Goal: Feedback & Contribution: Submit feedback/report problem

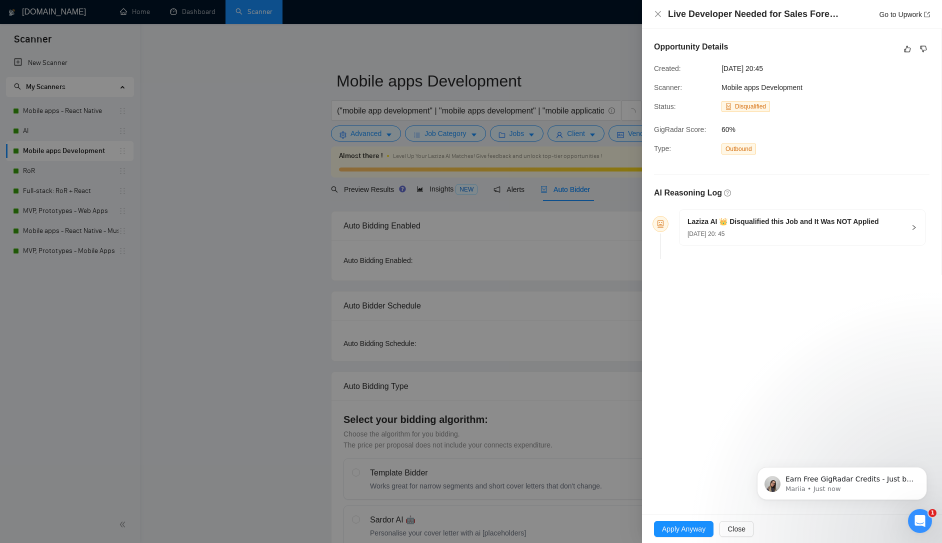
click at [765, 232] on div "[DATE] 20: 45" at bounding box center [782, 233] width 191 height 11
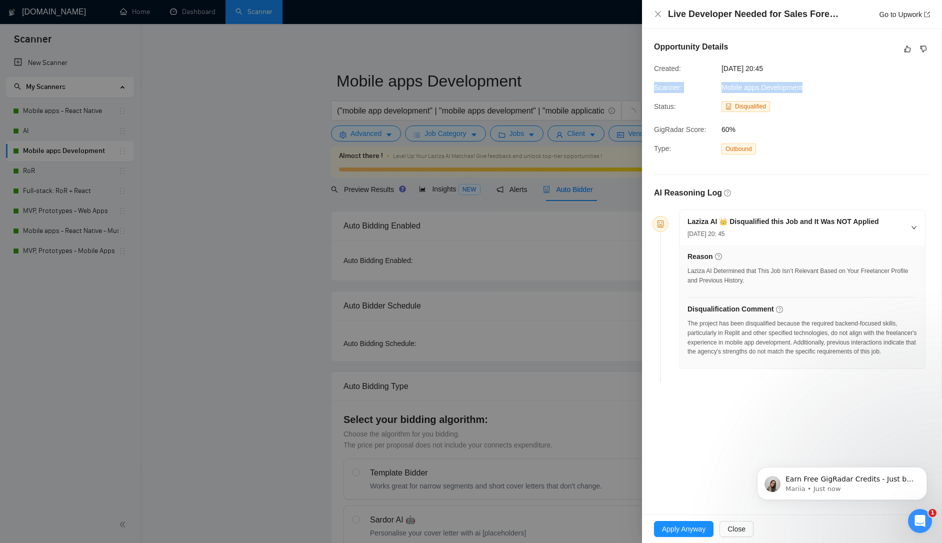
drag, startPoint x: 808, startPoint y: 88, endPoint x: 646, endPoint y: 92, distance: 162.5
click at [646, 92] on div "Opportunity Details Created: [DATE] 20:45 Scanner: Mobile apps Development Stat…" at bounding box center [791, 213] width 299 height 369
copy div "Scanner: Mobile apps Development"
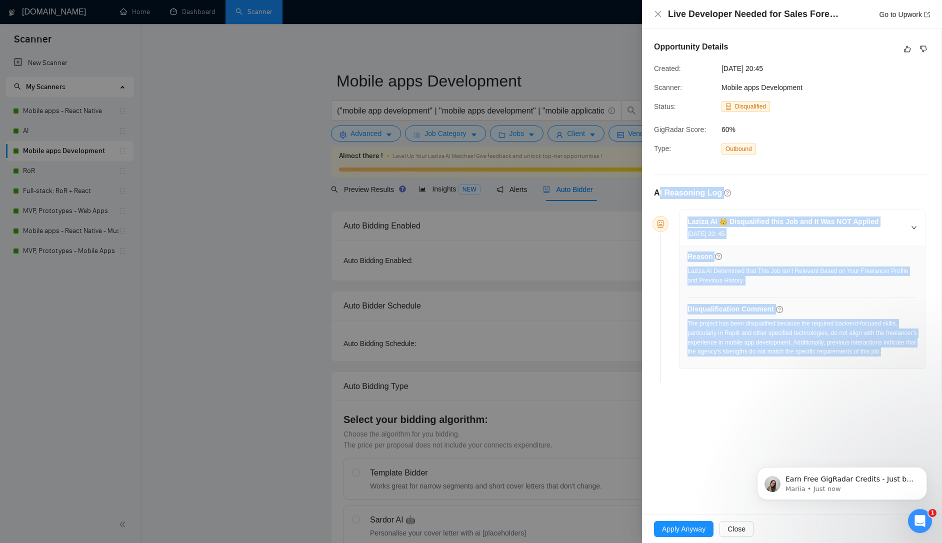
drag, startPoint x: 762, startPoint y: 356, endPoint x: 649, endPoint y: 198, distance: 194.5
click at [659, 196] on div "AI Reasoning Log Laziza AI 👑 Disqualified this Job and It Was NOT Applied [DATE…" at bounding box center [791, 286] width 275 height 199
click at [779, 356] on div "The project has been disqualified because the required backend-focused skills, …" at bounding box center [801, 337] width 229 height 37
drag, startPoint x: 744, startPoint y: 309, endPoint x: 677, endPoint y: 216, distance: 114.7
click at [677, 216] on div "Laziza AI 👑 Disqualified this Job and It Was NOT Applied [DATE] 20: 45 Reason L…" at bounding box center [798, 288] width 254 height 159
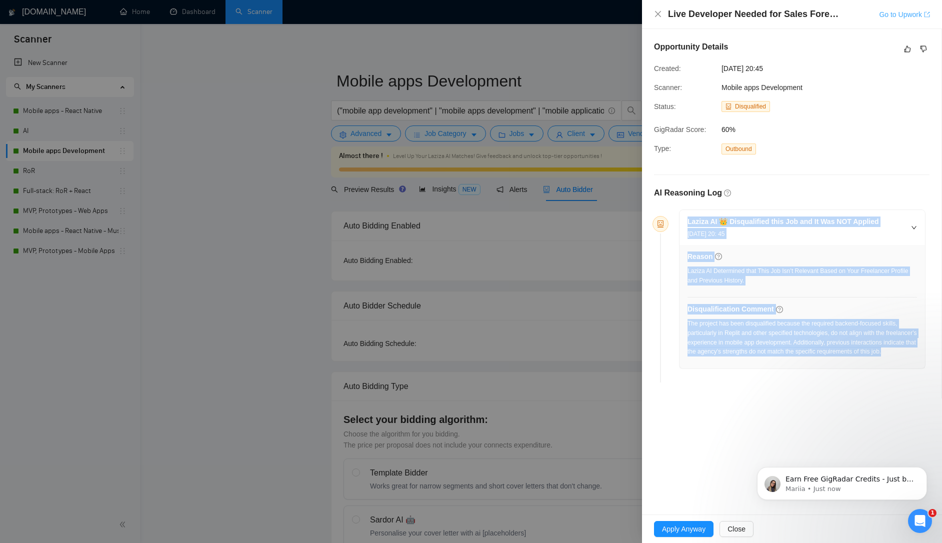
click at [901, 17] on link "Go to Upwork" at bounding box center [904, 14] width 51 height 8
click at [904, 49] on icon "like" at bounding box center [907, 49] width 7 height 8
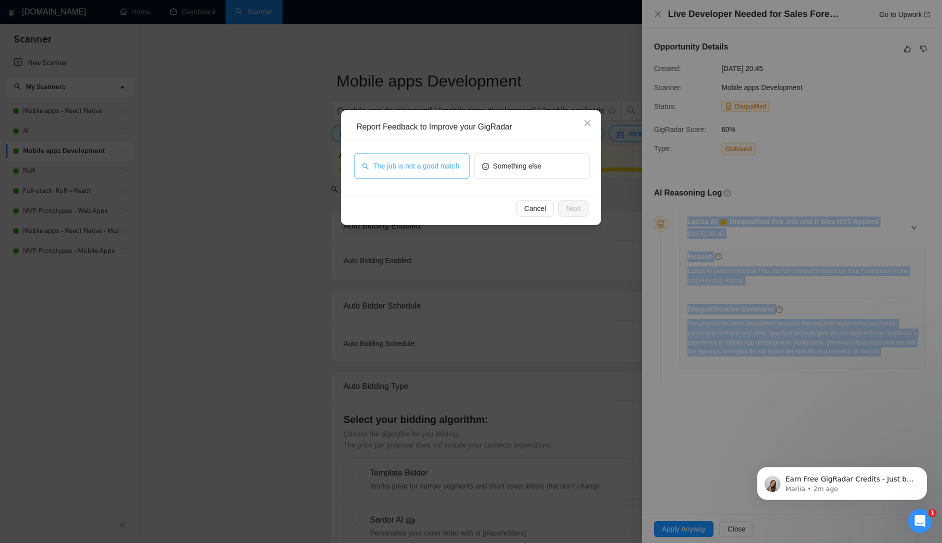
drag, startPoint x: 435, startPoint y: 171, endPoint x: 548, endPoint y: 226, distance: 125.6
click at [435, 171] on span "The job is not a good match" at bounding box center [416, 165] width 86 height 11
click at [585, 215] on button "Next" at bounding box center [573, 208] width 30 height 16
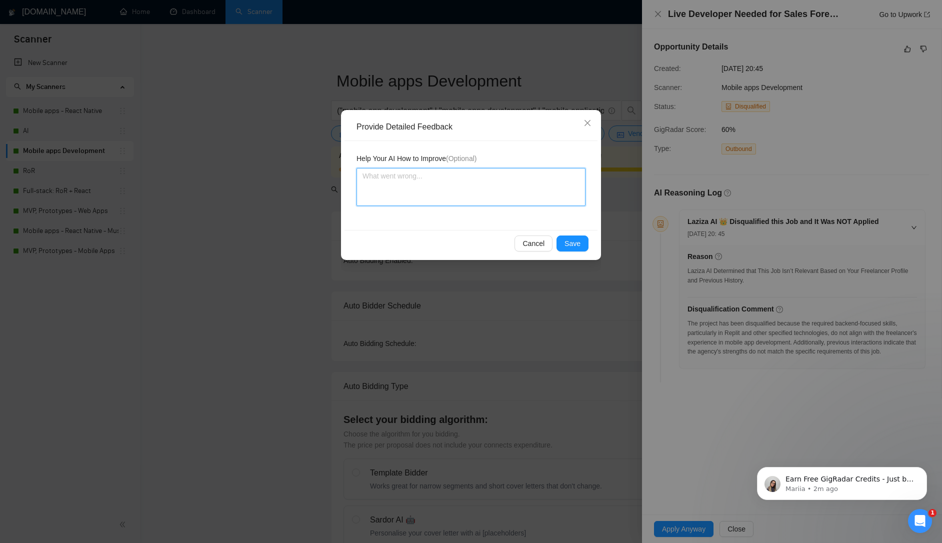
click at [484, 195] on textarea at bounding box center [470, 187] width 229 height 38
paste textarea "This job should be applied to via the Web Apps – Prototypes scanner, as it focu…"
type textarea "This job should be applied to via the Web Apps – Prototypes scanner, as it focu…"
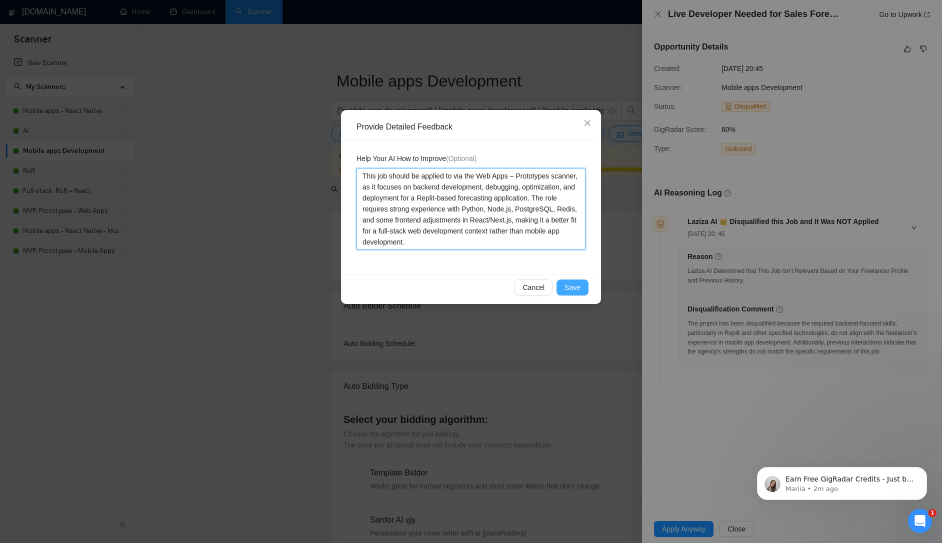
type textarea "This job should be applied to via the Web Apps – Prototypes scanner, as it focu…"
click at [574, 290] on span "Save" at bounding box center [572, 287] width 16 height 11
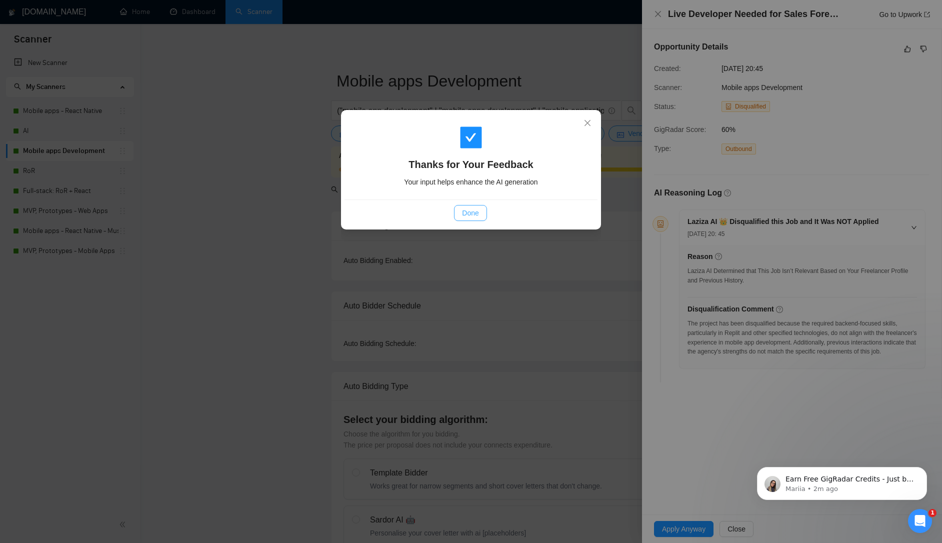
drag, startPoint x: 469, startPoint y: 211, endPoint x: 481, endPoint y: 138, distance: 73.5
click at [470, 207] on span "Done" at bounding box center [470, 212] width 16 height 11
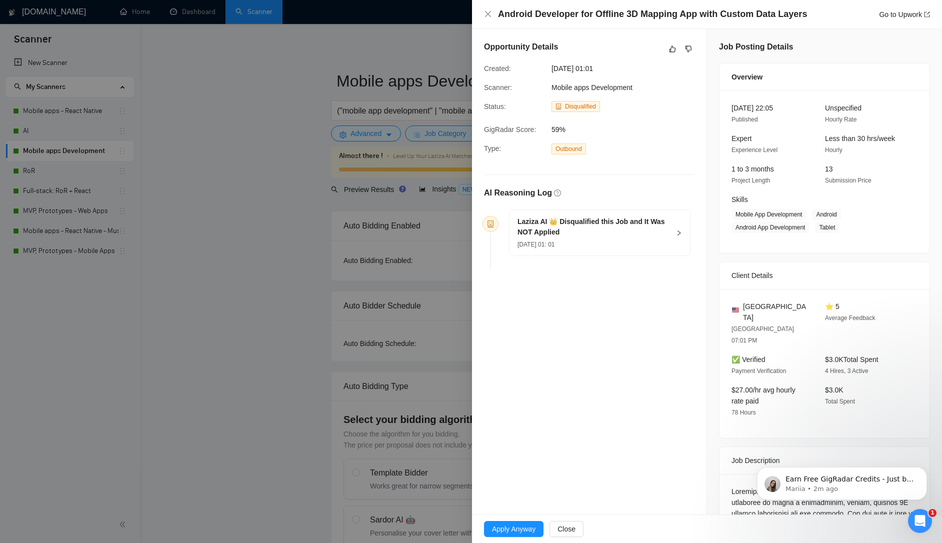
click at [591, 233] on h5 "Laziza AI 👑 Disqualified this Job and It Was NOT Applied" at bounding box center [593, 226] width 152 height 21
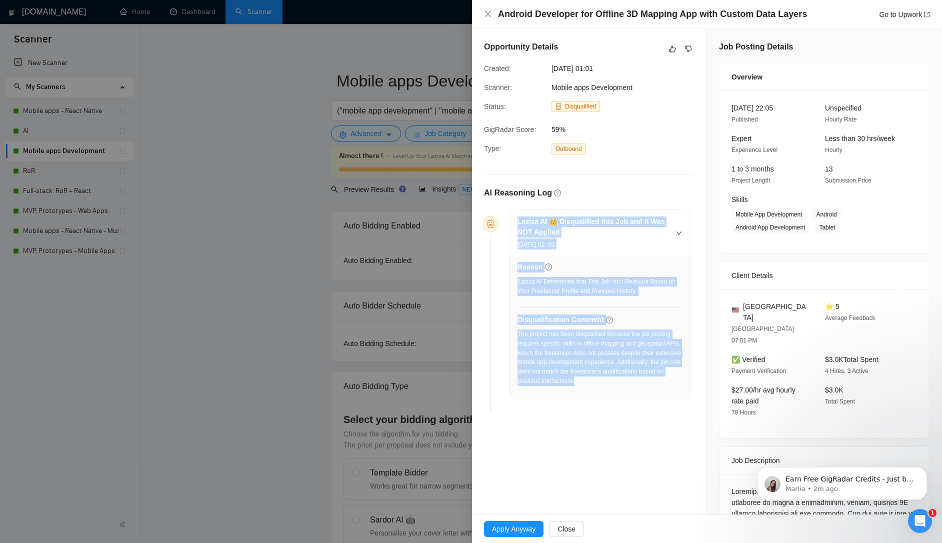
drag, startPoint x: 647, startPoint y: 381, endPoint x: 487, endPoint y: 208, distance: 235.6
click at [491, 209] on div "Laziza AI 👑 Disqualified this Job and It Was NOT Applied 13 Aug, 2025 01: 01 Re…" at bounding box center [589, 312] width 210 height 207
copy div "Laziza AI 👑 Disqualified this Job and It Was NOT Applied 13 Aug, 2025 01: 01 Re…"
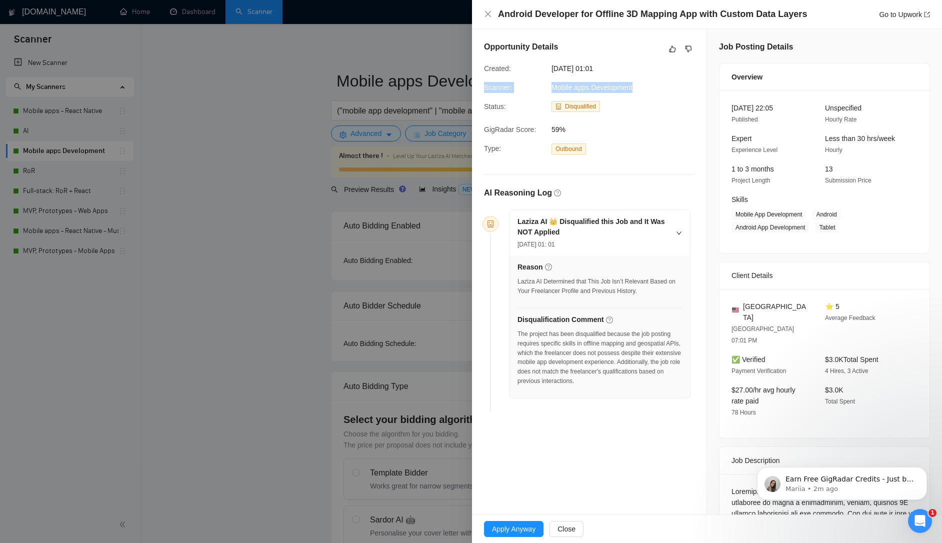
drag, startPoint x: 637, startPoint y: 89, endPoint x: 460, endPoint y: 86, distance: 177.0
click at [474, 83] on div "Opportunity Details Created: 13 Aug, 2025 01:01 Scanner: Mobile apps Developmen…" at bounding box center [589, 228] width 234 height 399
copy div "Scanner: Mobile apps Development"
click at [893, 14] on link "Go to Upwork" at bounding box center [904, 14] width 51 height 8
click at [683, 123] on div "Opportunity Details Created: 13 Aug, 2025 01:01 Scanner: Mobile apps Developmen…" at bounding box center [589, 228] width 234 height 399
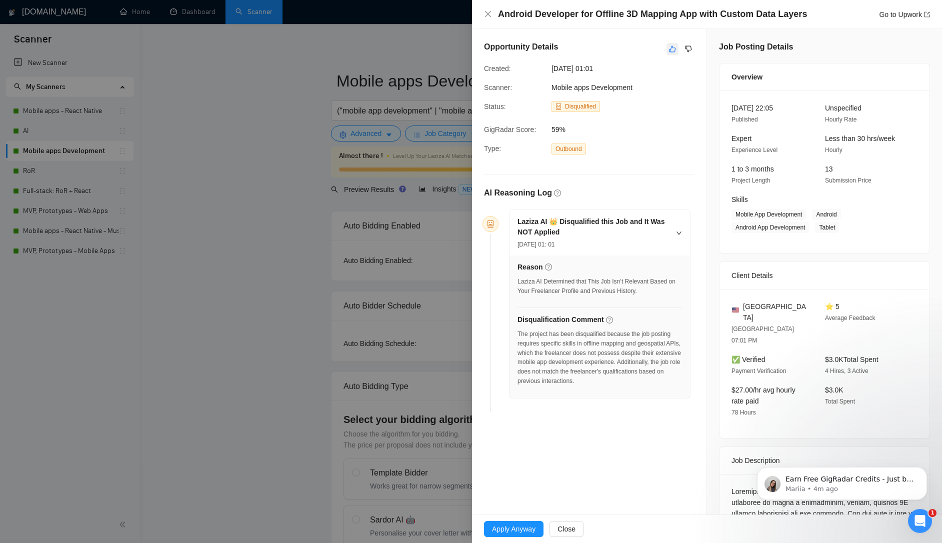
click at [670, 49] on icon "like" at bounding box center [672, 49] width 6 height 6
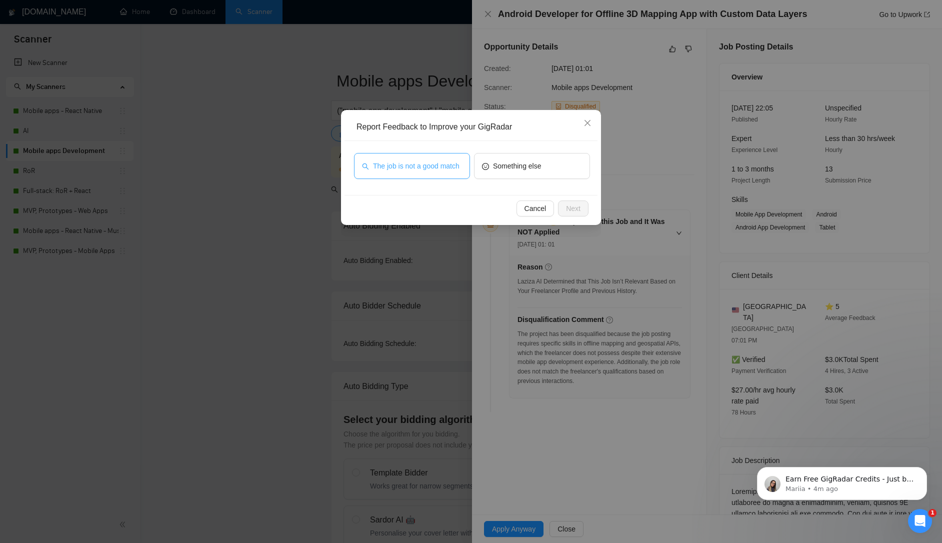
click at [441, 160] on span "The job is not a good match" at bounding box center [416, 165] width 86 height 11
click at [583, 204] on button "Next" at bounding box center [573, 208] width 30 height 16
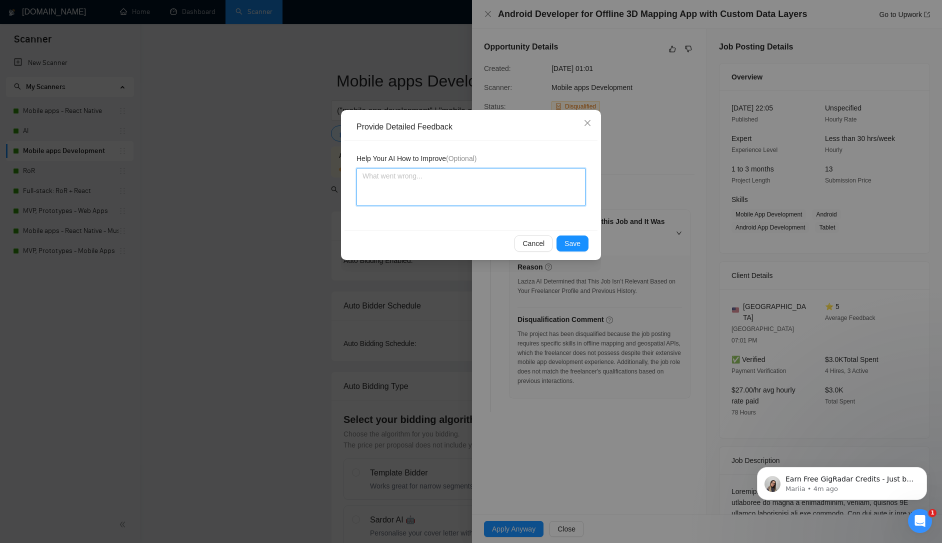
click at [438, 179] on textarea at bounding box center [470, 187] width 229 height 38
paste textarea "This project should be routed to the Web Apps – Prototypes scanner rather than …"
type textarea "This project should be routed to the Web Apps – Prototypes scanner rather than …"
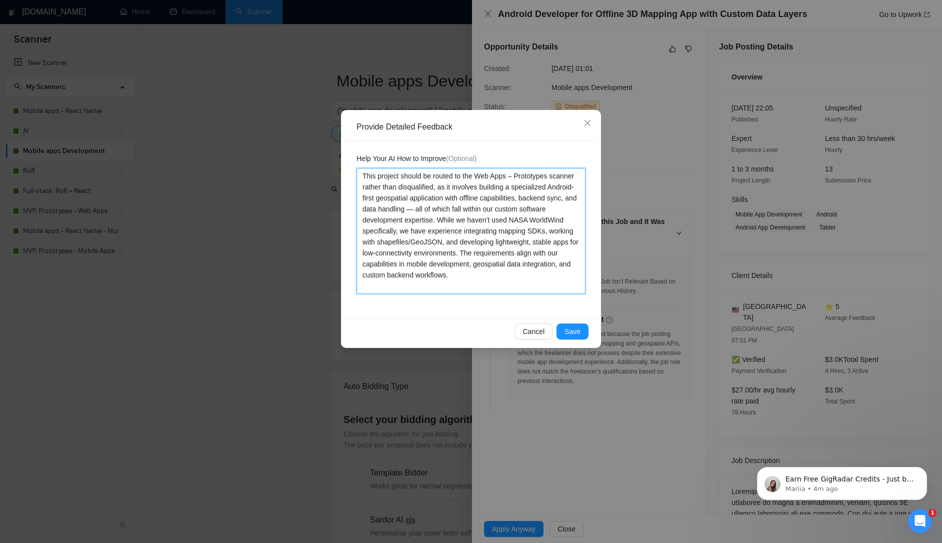
drag, startPoint x: 478, startPoint y: 188, endPoint x: 343, endPoint y: 187, distance: 135.5
click at [343, 187] on div "Provide Detailed Feedback Help Your AI How to Improve (Optional) This project s…" at bounding box center [471, 229] width 260 height 238
type textarea "This project should be routed to the Web Apps – Prototypes it involves building…"
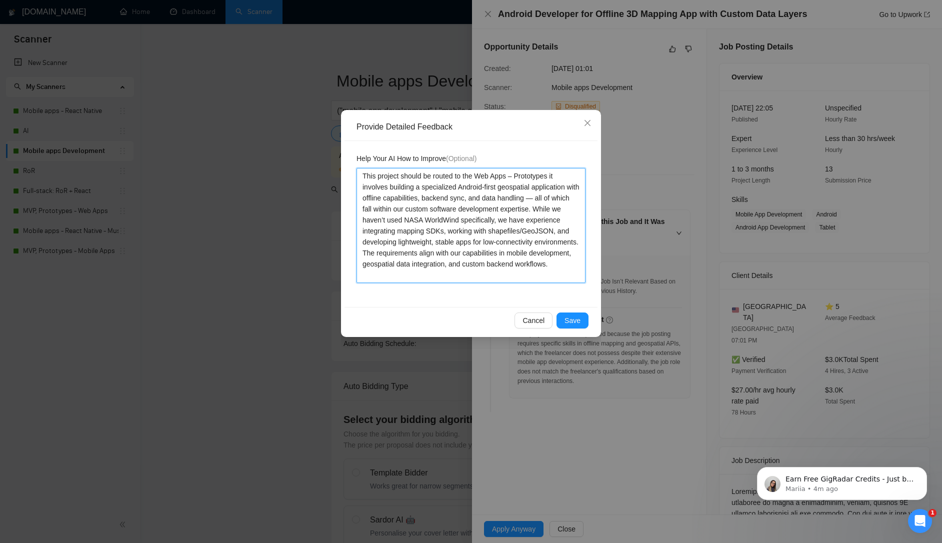
type textarea "This project should be routed to the Web Apps – Prototypesit involves building …"
type textarea "This project should be routed to the Web Apps – Prototypes.it involves building…"
type textarea "This project should be routed to the Web Apps – Prototypes. it involves buildin…"
type textarea "This project should be routed to the Web Apps – Prototypes. t involves building…"
type textarea "This project should be routed to the Web Apps – Prototypes. It involves buildin…"
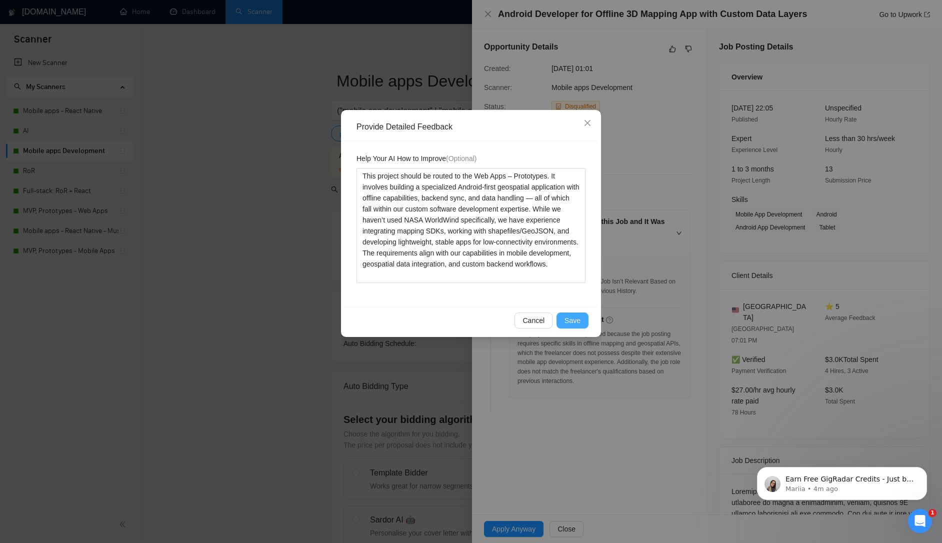
click at [579, 324] on span "Save" at bounding box center [572, 320] width 16 height 11
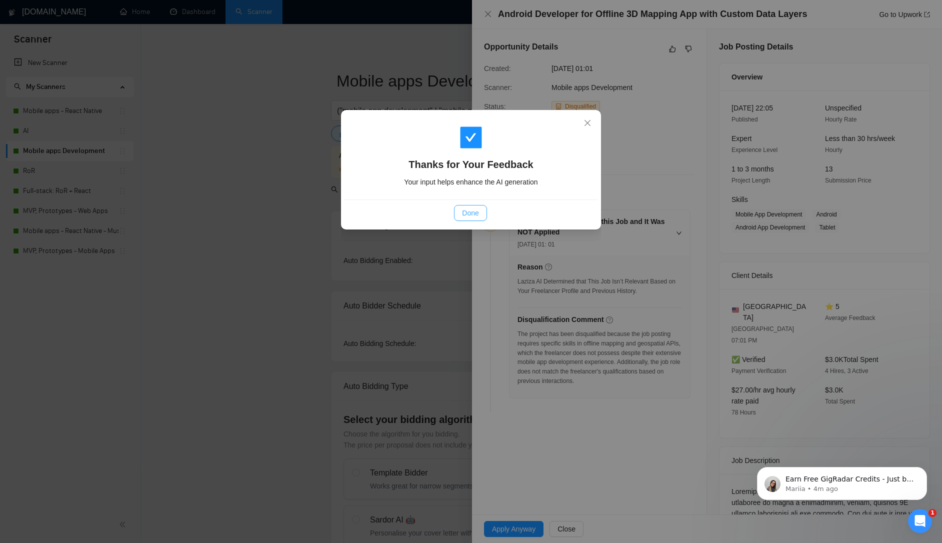
drag, startPoint x: 477, startPoint y: 214, endPoint x: 470, endPoint y: 216, distance: 7.6
click at [477, 214] on span "Done" at bounding box center [470, 212] width 16 height 11
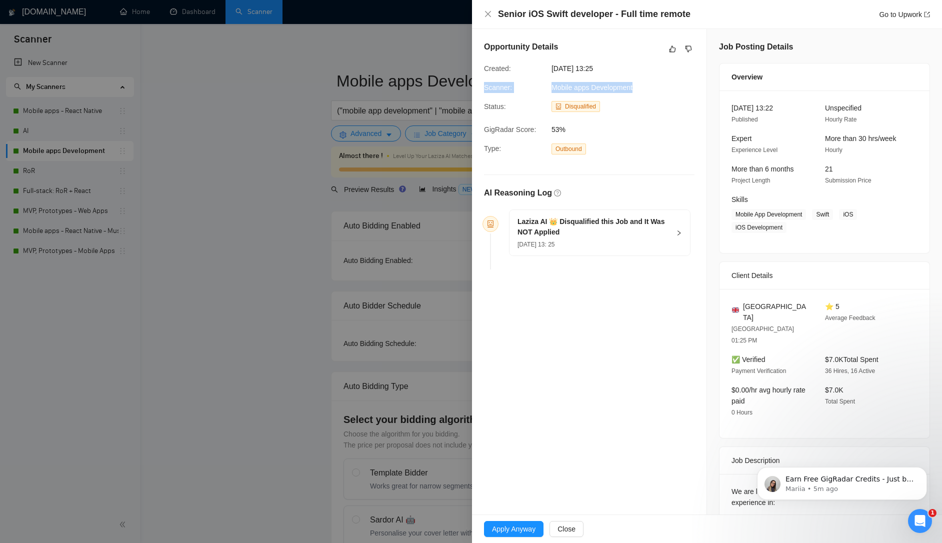
drag, startPoint x: 639, startPoint y: 87, endPoint x: 482, endPoint y: 83, distance: 156.5
click at [482, 83] on div "Scanner: Mobile apps Development" at bounding box center [581, 87] width 202 height 11
copy div "Scanner: Mobile apps Development"
click at [554, 241] on span "13 Aug, 2025 13: 25" at bounding box center [535, 244] width 37 height 7
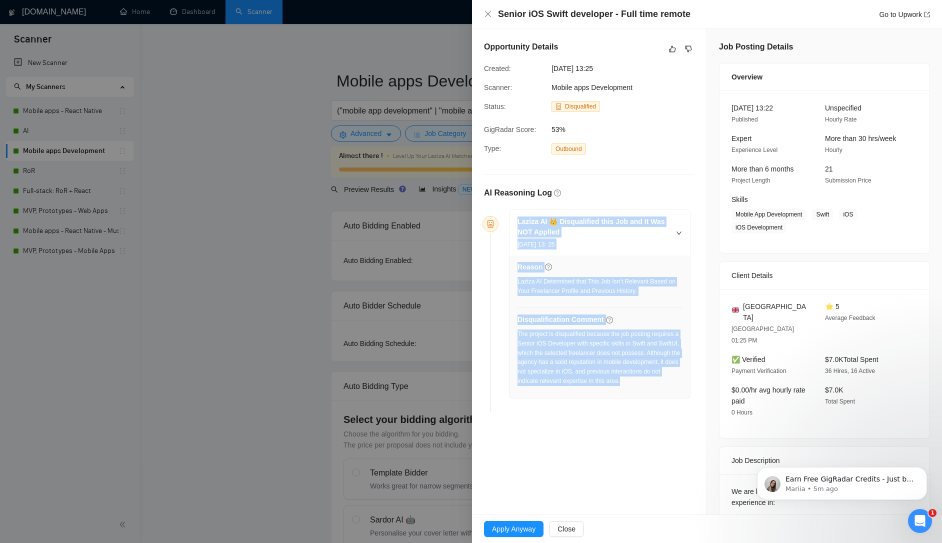
drag, startPoint x: 569, startPoint y: 378, endPoint x: 509, endPoint y: 221, distance: 167.7
click at [509, 221] on div "Laziza AI 👑 Disqualified this Job and It Was NOT Applied 13 Aug, 2025 13: 25 Re…" at bounding box center [599, 304] width 180 height 188
copy div "Laziza AI 👑 Disqualified this Job and It Was NOT Applied 13 Aug, 2025 13: 25 Re…"
click at [903, 17] on link "Go to Upwork" at bounding box center [904, 14] width 51 height 8
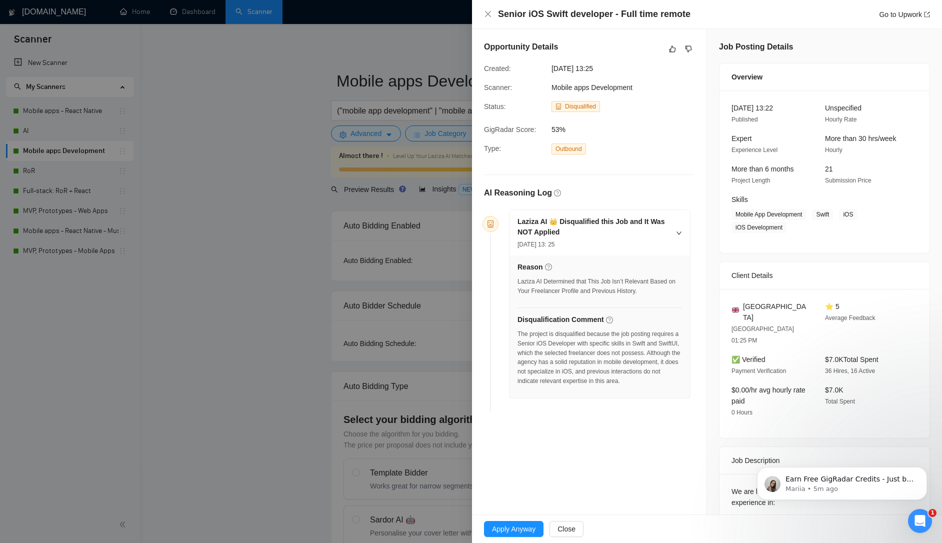
drag, startPoint x: 750, startPoint y: 22, endPoint x: 774, endPoint y: 27, distance: 24.6
click at [750, 22] on div "Senior iOS Swift developer - Full time remote Go to Upwork" at bounding box center [707, 14] width 470 height 29
click at [668, 50] on button "button" at bounding box center [672, 49] width 12 height 12
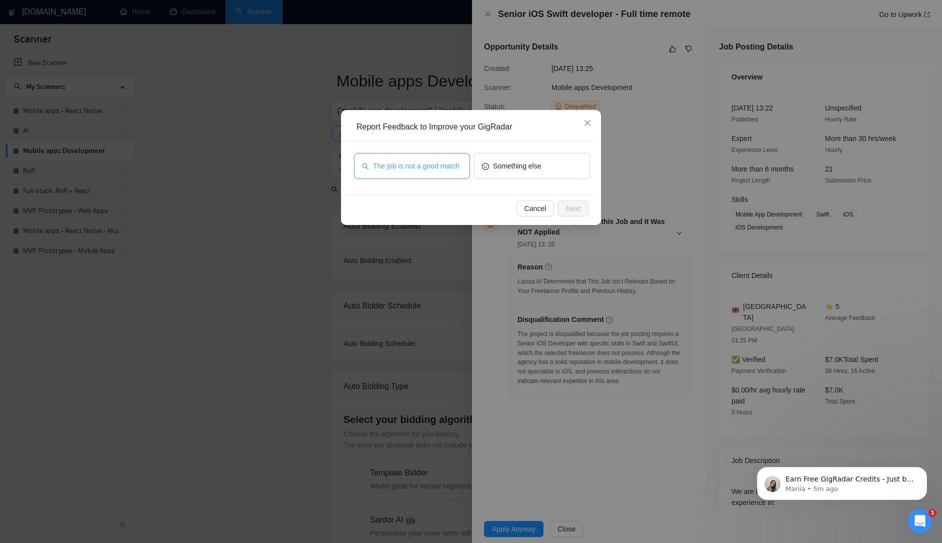
click at [423, 160] on span "The job is not a good match" at bounding box center [416, 165] width 86 height 11
click at [574, 206] on span "Next" at bounding box center [573, 208] width 14 height 11
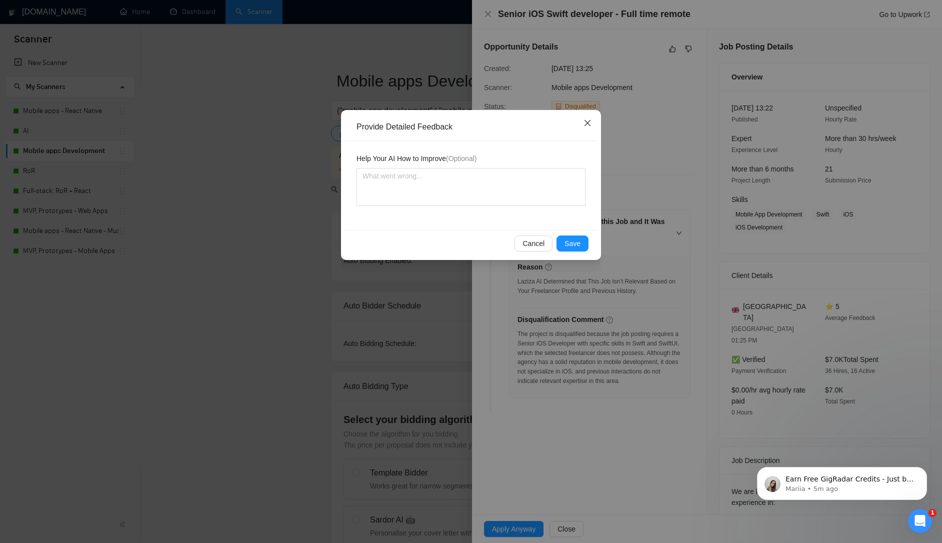
drag, startPoint x: 586, startPoint y: 125, endPoint x: 678, endPoint y: 73, distance: 105.0
click at [587, 124] on icon "close" at bounding box center [587, 123] width 8 height 8
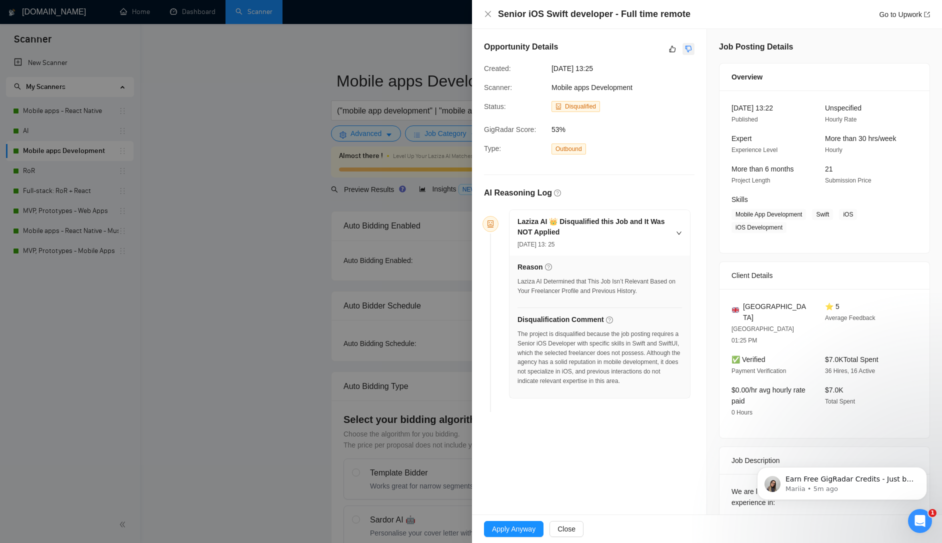
click at [690, 46] on icon "dislike" at bounding box center [688, 49] width 6 height 6
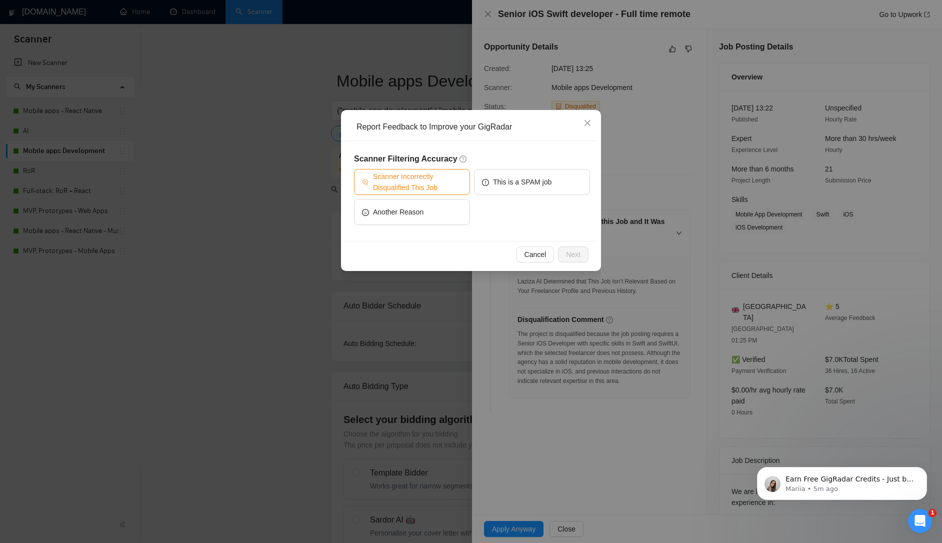
click at [425, 190] on span "Scanner Incorrectly Disqualified This Job" at bounding box center [417, 182] width 89 height 22
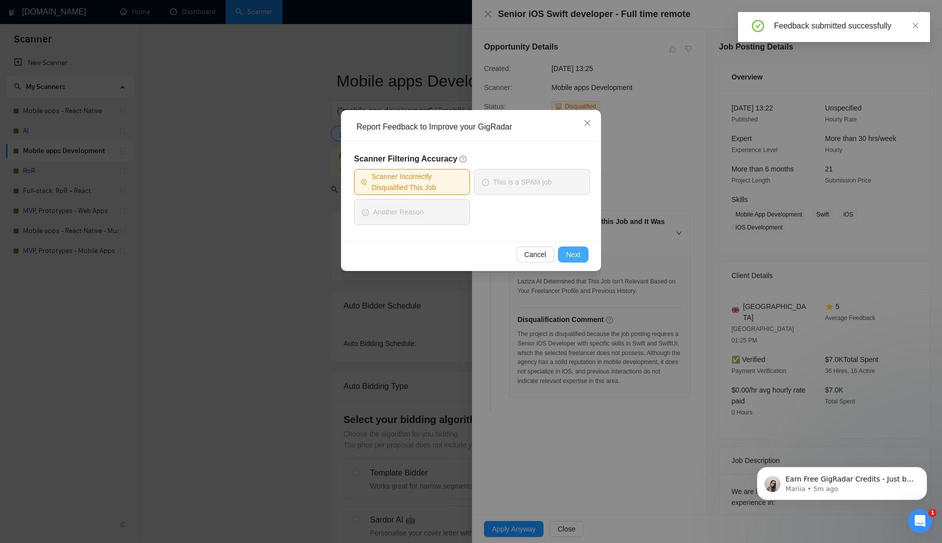
click at [575, 256] on span "Next" at bounding box center [573, 254] width 14 height 11
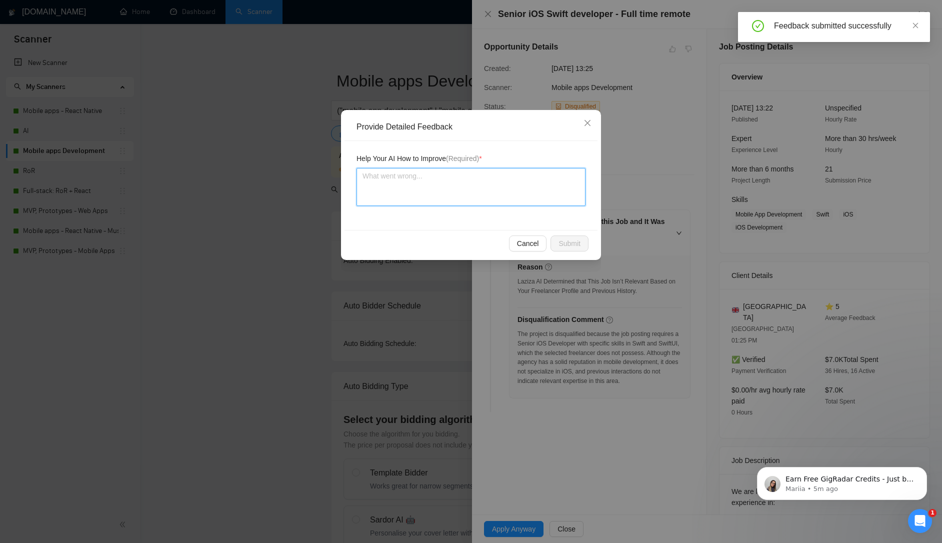
click at [452, 198] on textarea at bounding box center [470, 187] width 229 height 38
paste textarea "This job should not be disqualified, as our agency is fully capable of deliveri…"
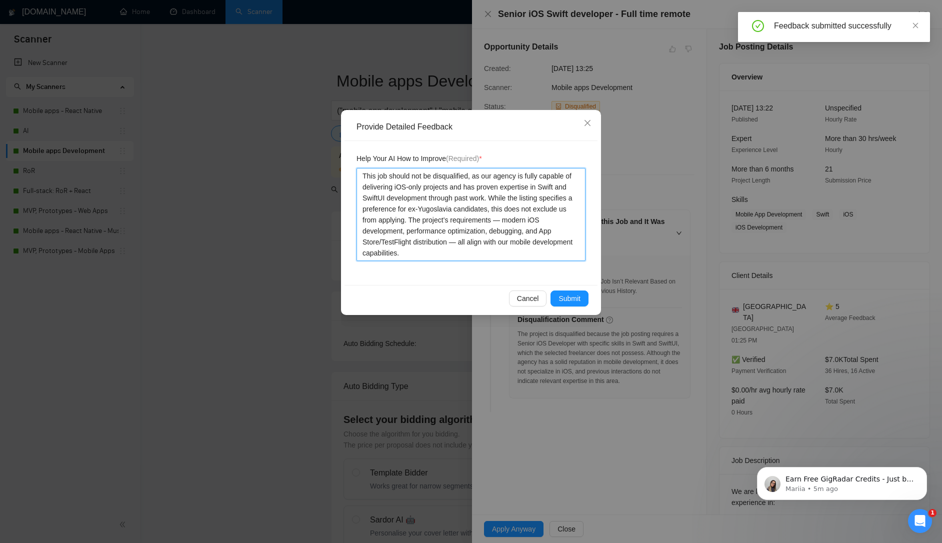
type textarea "This job should not be disqualified, as our agency is fully capable of deliveri…"
click at [562, 296] on span "Submit" at bounding box center [569, 298] width 22 height 11
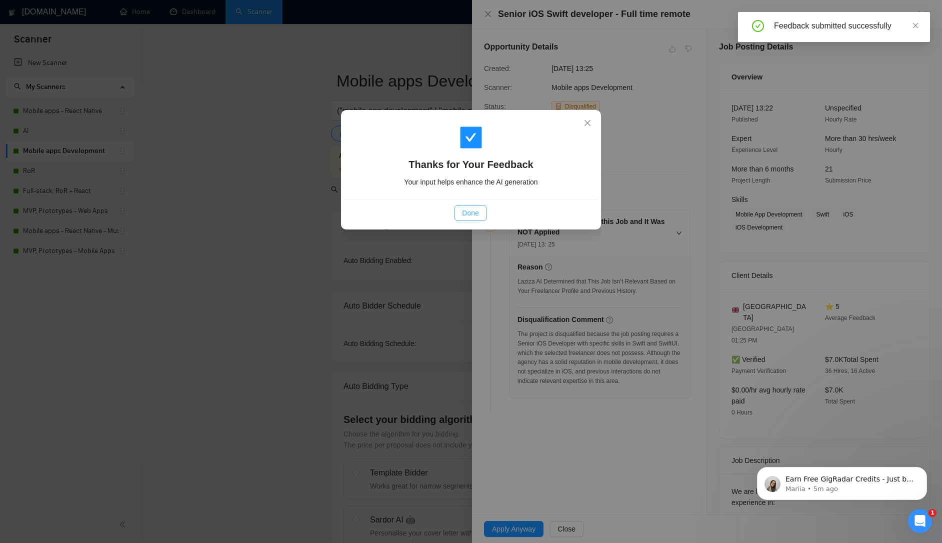
click at [470, 205] on button "Done" at bounding box center [470, 213] width 32 height 16
